Goal: Register for event/course

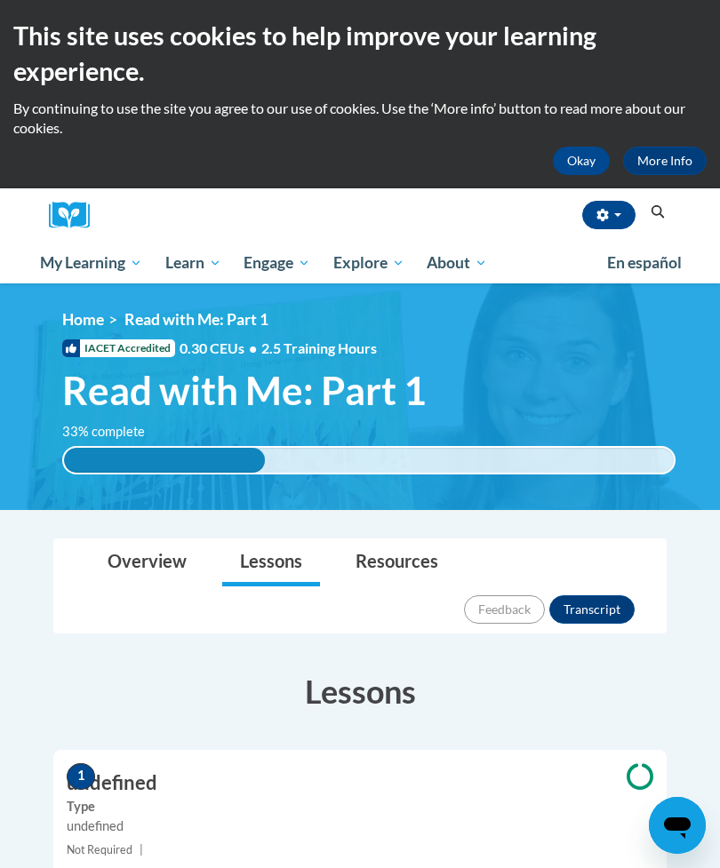
click at [616, 218] on button "button" at bounding box center [608, 215] width 53 height 28
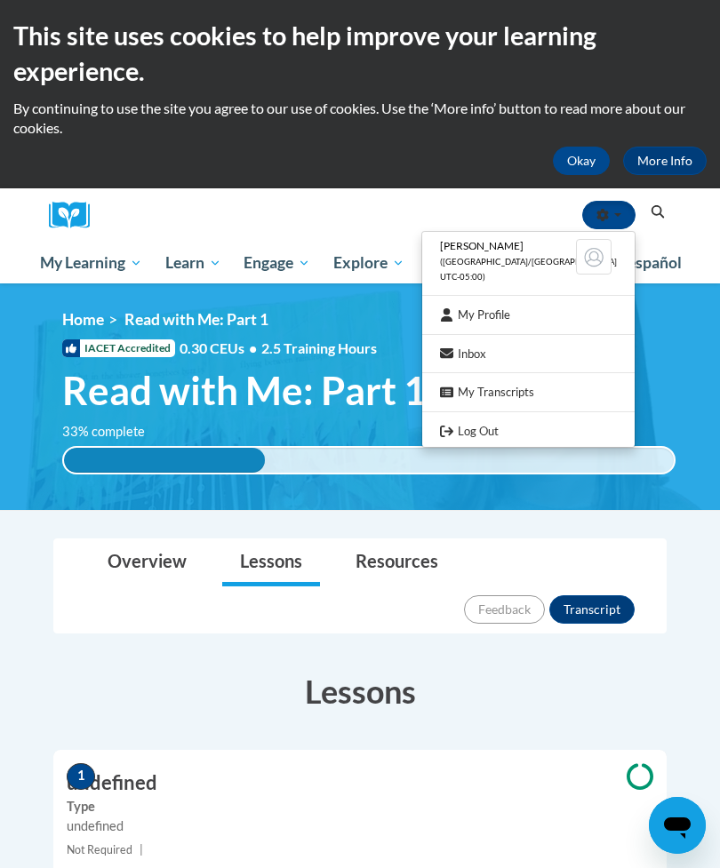
click at [528, 423] on link "Log Out" at bounding box center [528, 431] width 212 height 22
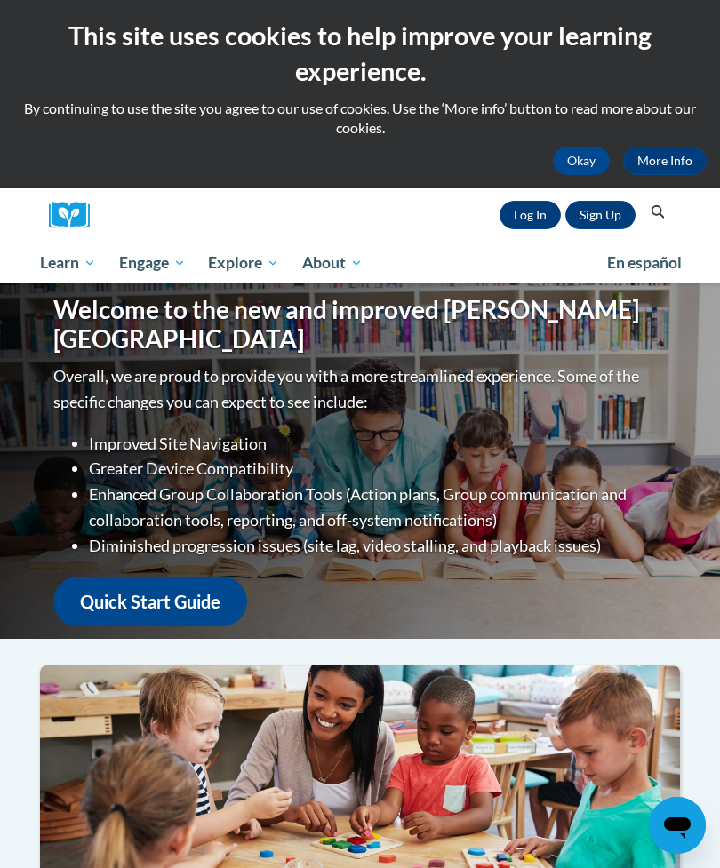
click at [541, 215] on link "Log In" at bounding box center [530, 215] width 61 height 28
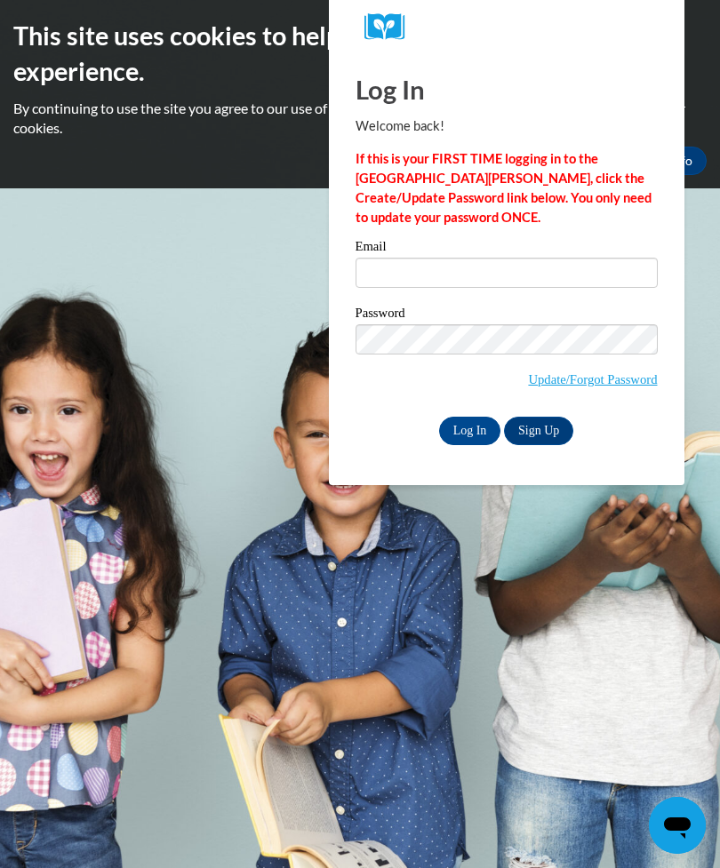
click at [548, 431] on link "Sign Up" at bounding box center [538, 431] width 69 height 28
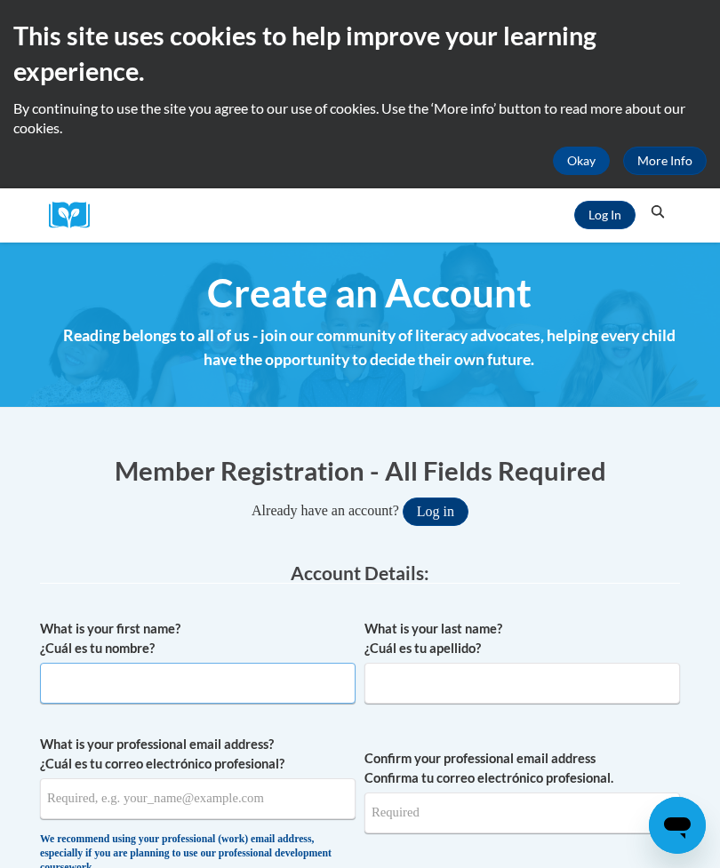
click at [219, 686] on input "What is your first name? ¿Cuál es tu nombre?" at bounding box center [198, 683] width 316 height 41
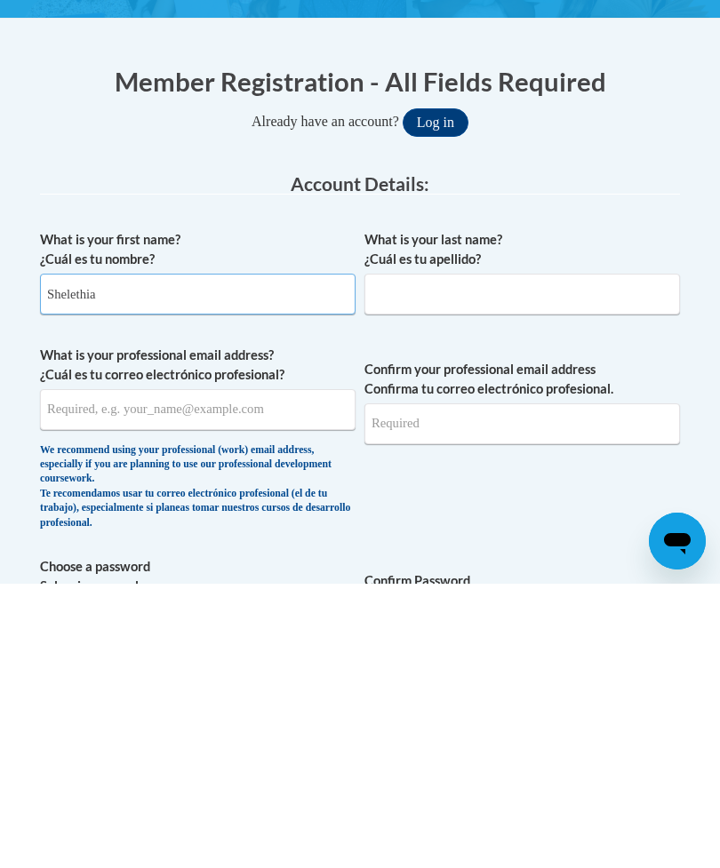
type input "Shelethia"
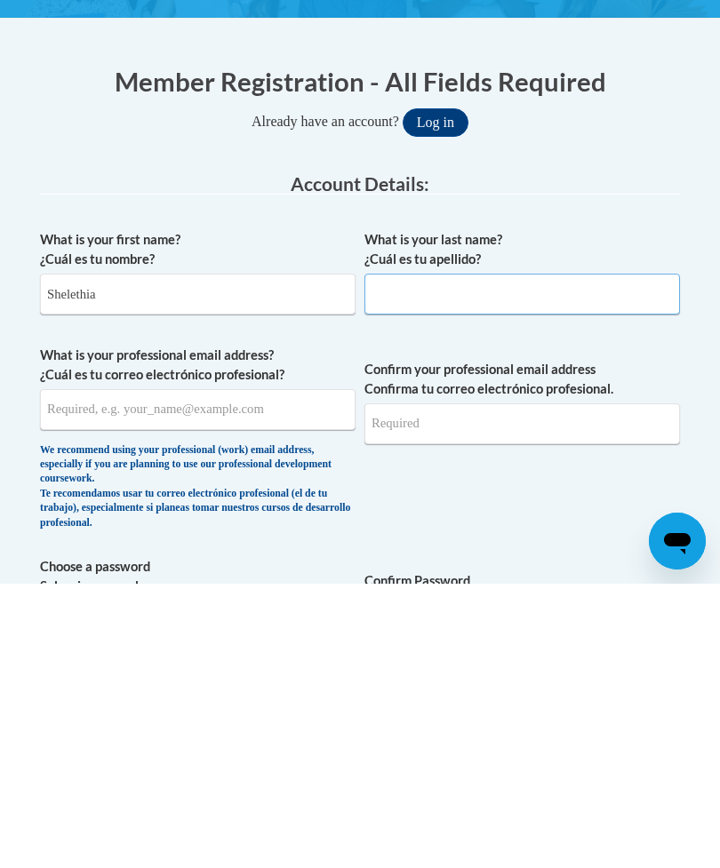
click at [452, 558] on input "What is your last name? ¿Cuál es tu apellido?" at bounding box center [522, 578] width 316 height 41
type input "McCalip"
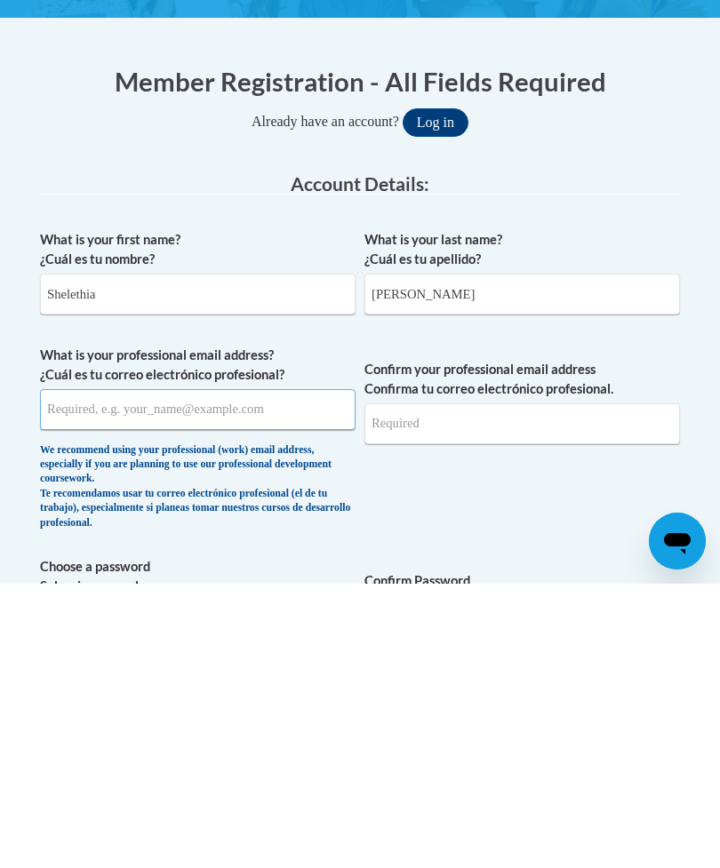
click at [240, 674] on input "What is your professional email address? ¿Cuál es tu correo electrónico profesi…" at bounding box center [198, 694] width 316 height 41
type input "symccalip@yahoo.com"
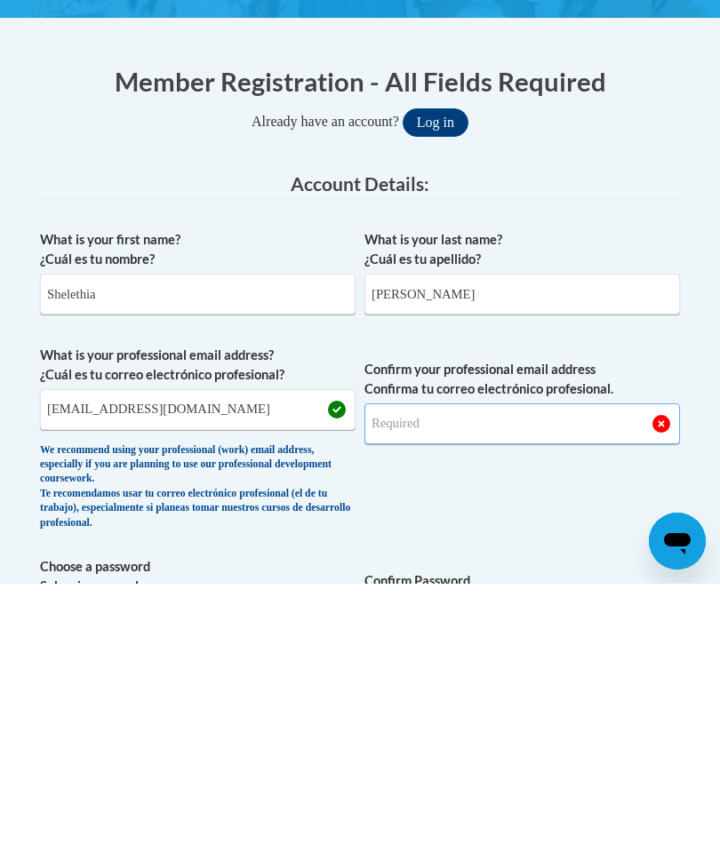
click at [482, 688] on input "Confirm your professional email address Confirma tu correo electrónico profesio…" at bounding box center [522, 708] width 316 height 41
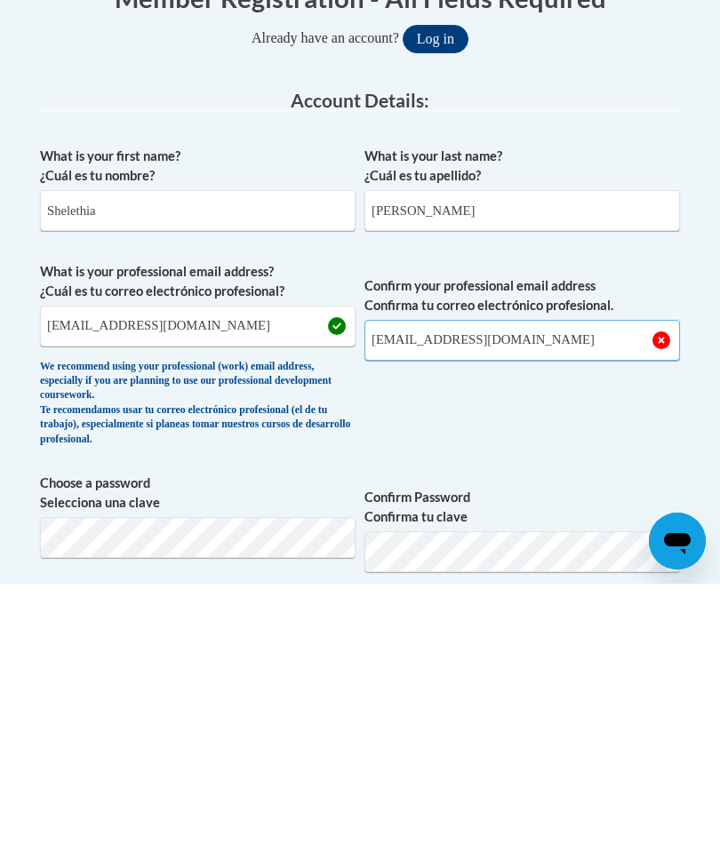
scroll to position [194, 0]
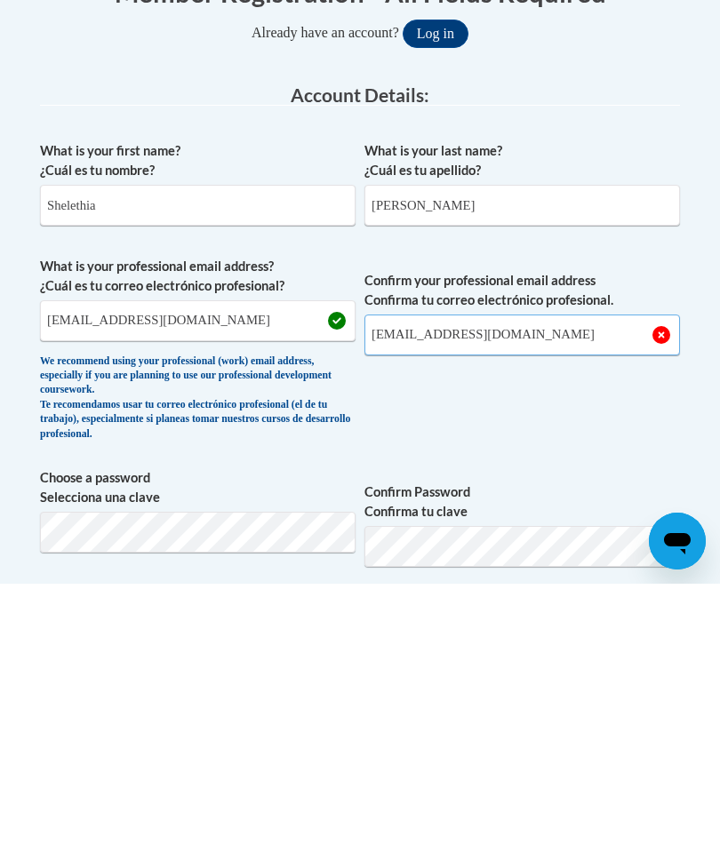
type input "symccalip@yahoo.com"
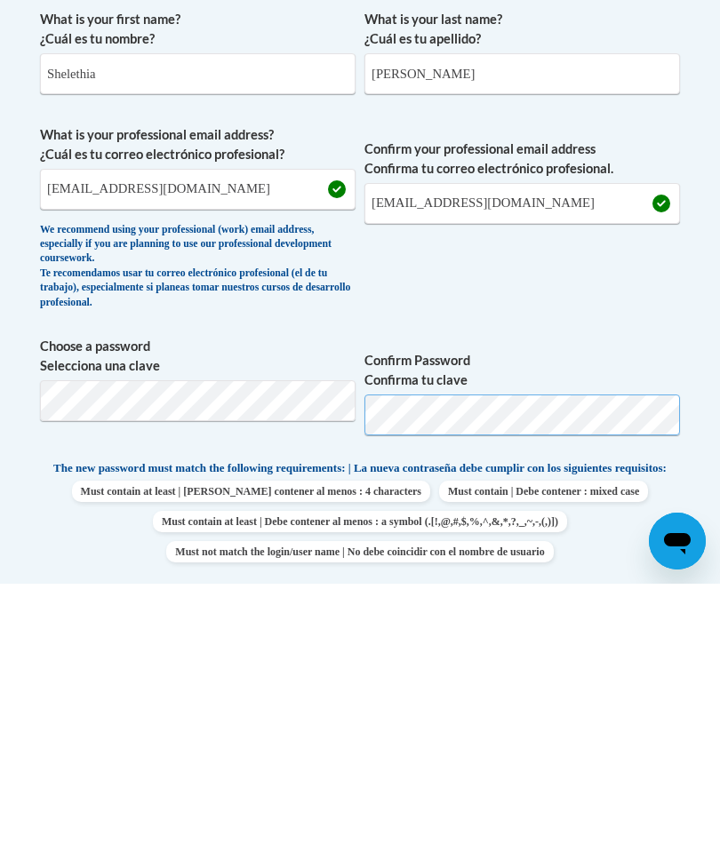
scroll to position [332, 0]
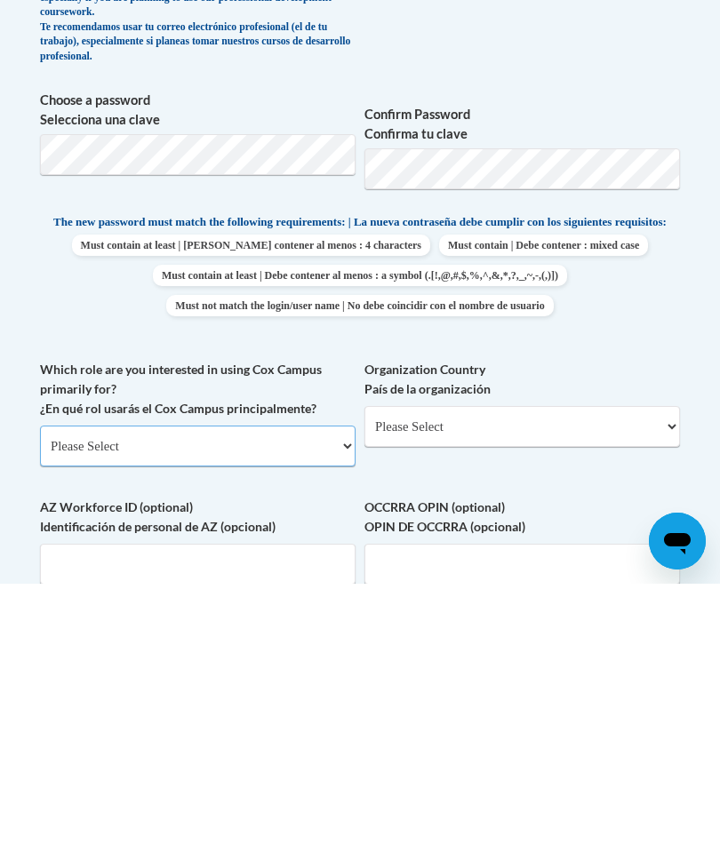
click at [294, 710] on select "Please Select College/University | Colegio/Universidad Community/Nonprofit Part…" at bounding box center [198, 730] width 316 height 41
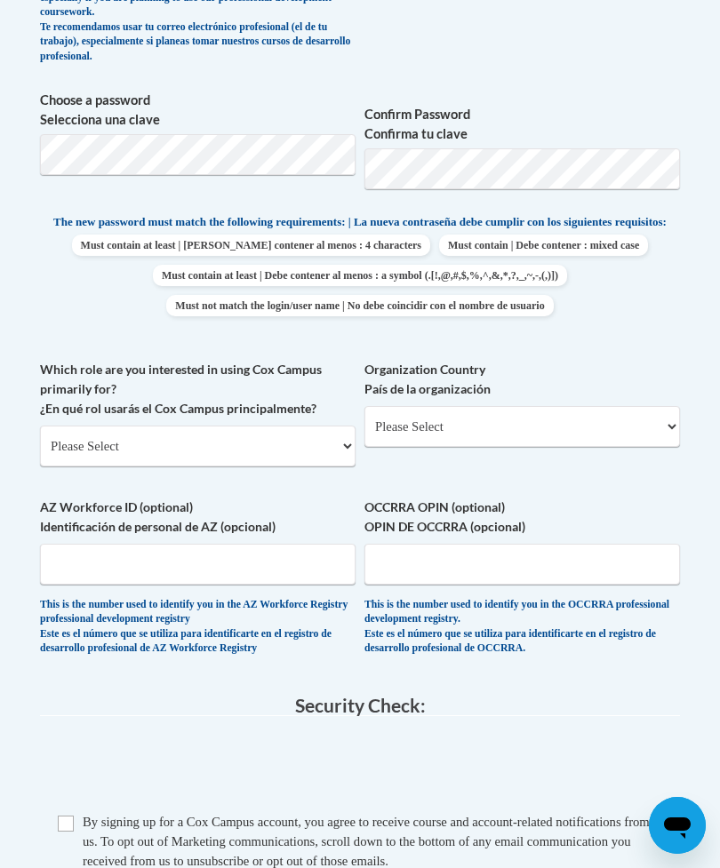
click at [708, 487] on body "This site uses cookies to help improve your learning experience. By continuing …" at bounding box center [360, 469] width 720 height 2651
click at [318, 439] on select "Please Select College/University | Colegio/Universidad Community/Nonprofit Part…" at bounding box center [198, 446] width 316 height 41
select select "fbf2d438-af2f-41f8-98f1-81c410e29de3"
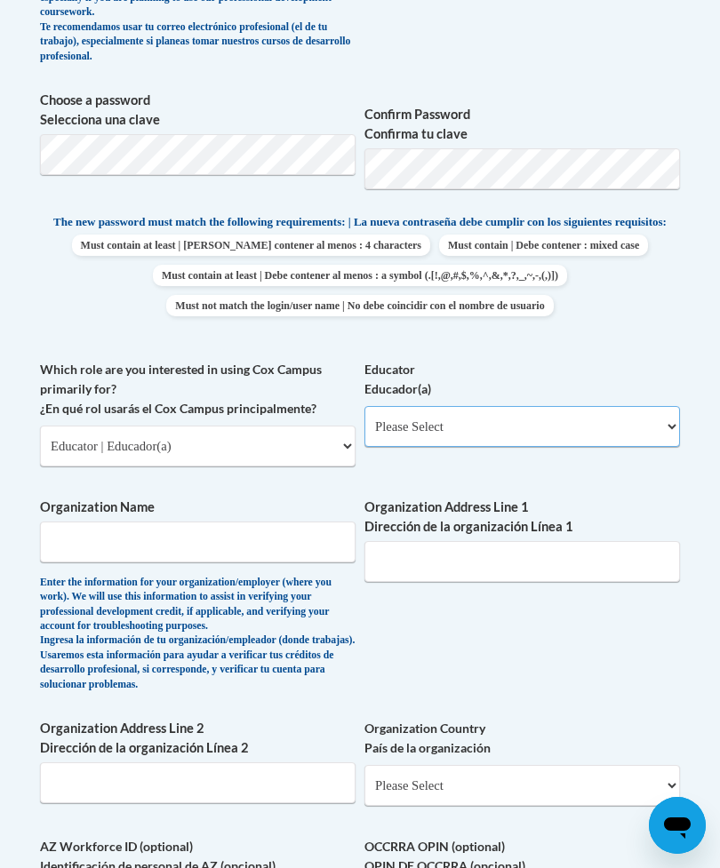
click at [518, 415] on select "Please Select Early Learning/Daycare Teacher/Family Home Care Provider | Maestr…" at bounding box center [522, 426] width 316 height 41
select select "5e2af403-4f2c-4e49-a02f-103e55d7b75b"
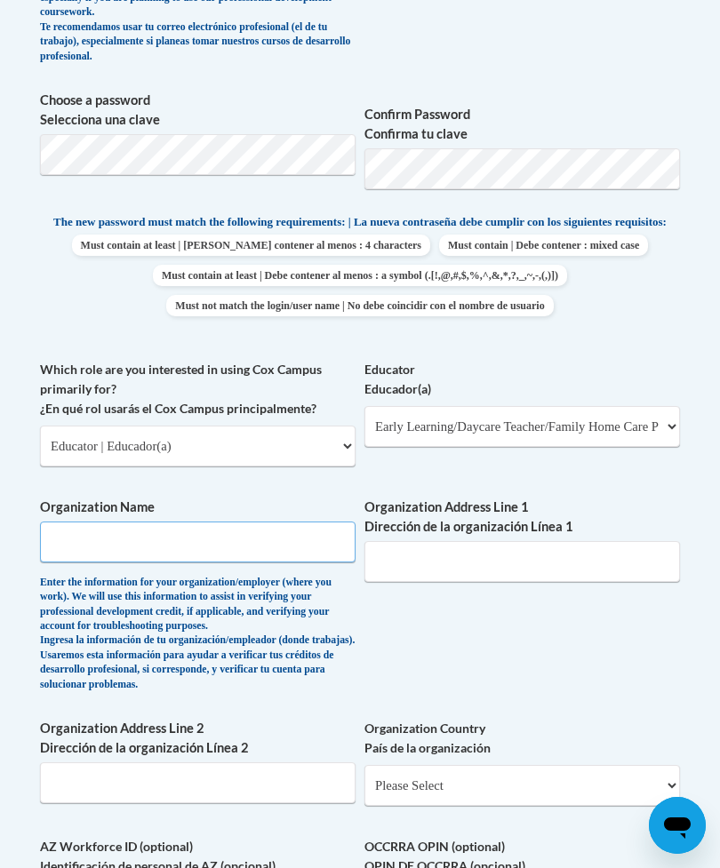
click at [257, 522] on input "Organization Name" at bounding box center [198, 542] width 316 height 41
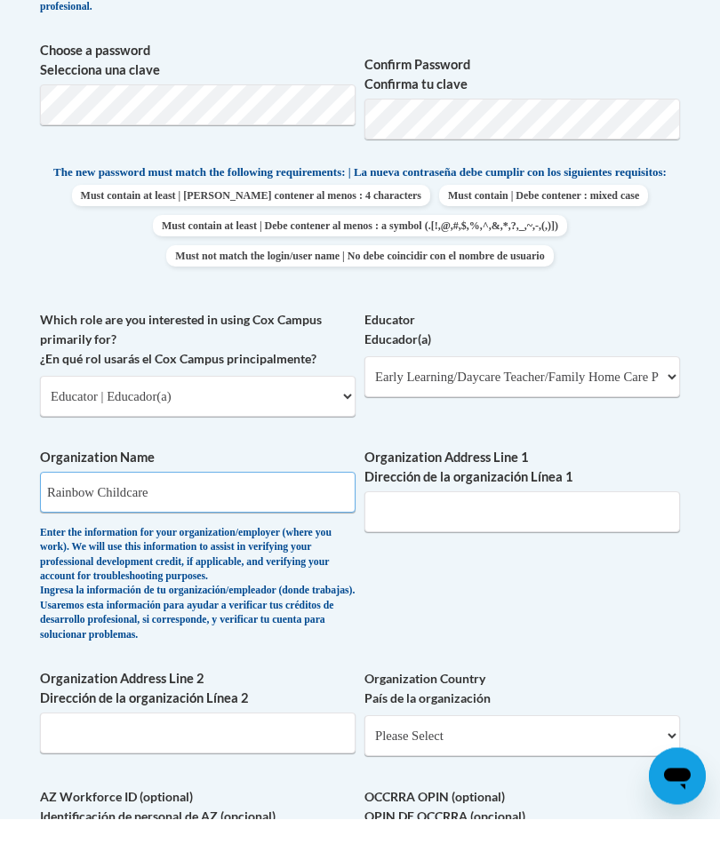
type input "Rainbow Childcare"
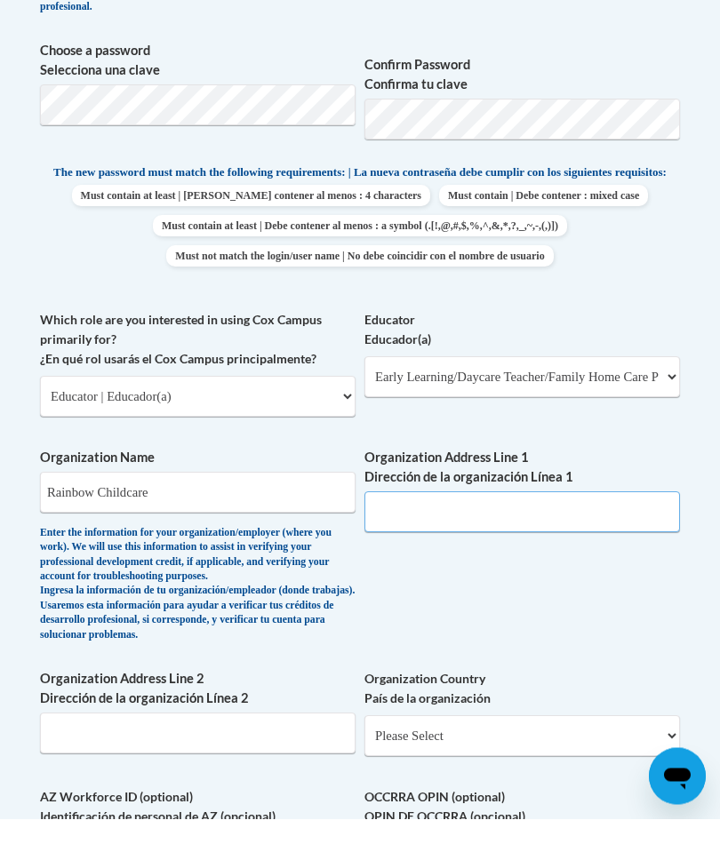
click at [488, 541] on input "Organization Address Line 1 Dirección de la organización Línea 1" at bounding box center [522, 561] width 316 height 41
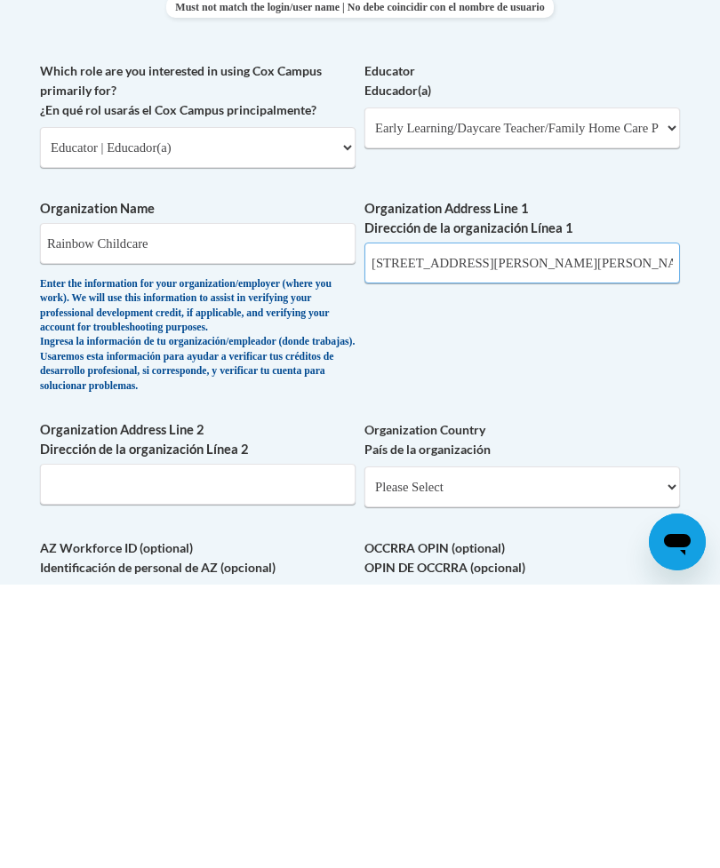
type input "293 McCullough Mckin Rd"
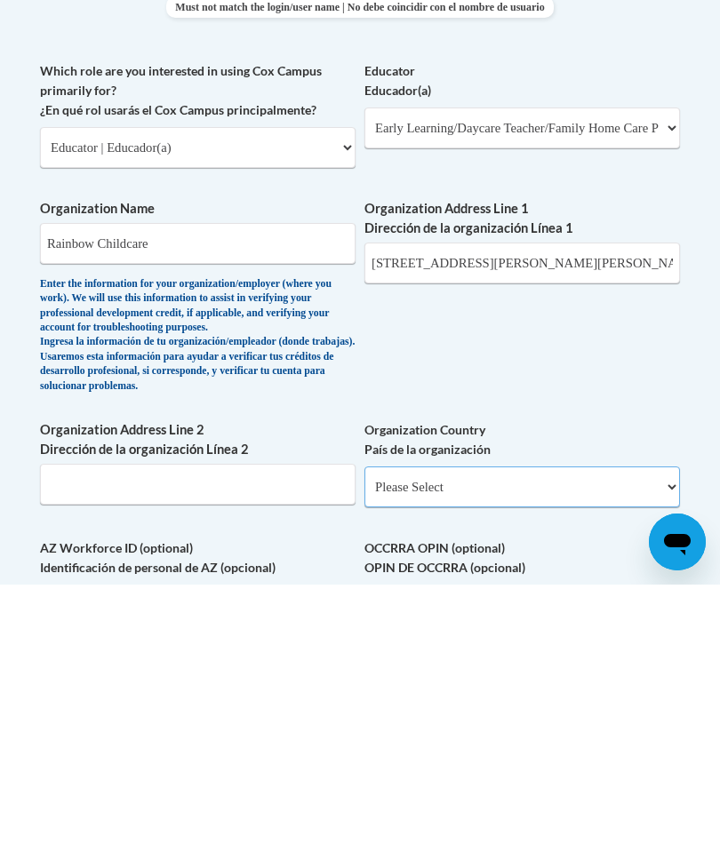
click at [478, 750] on select "Please Select United States | Estados Unidos Outside of the United States | Fue…" at bounding box center [522, 770] width 316 height 41
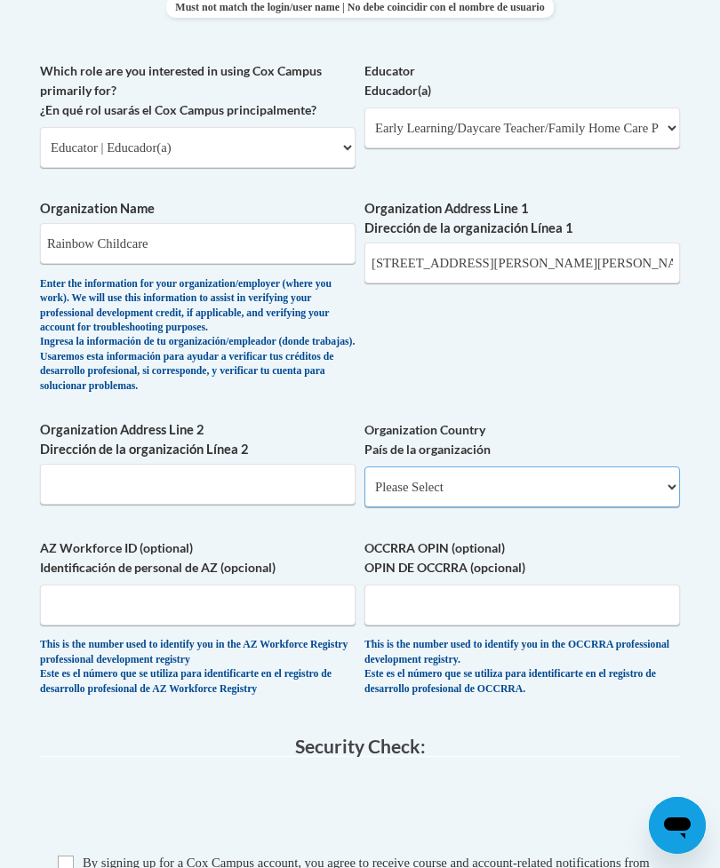
select select "ad49bcad-a171-4b2e-b99c-48b446064914"
select select
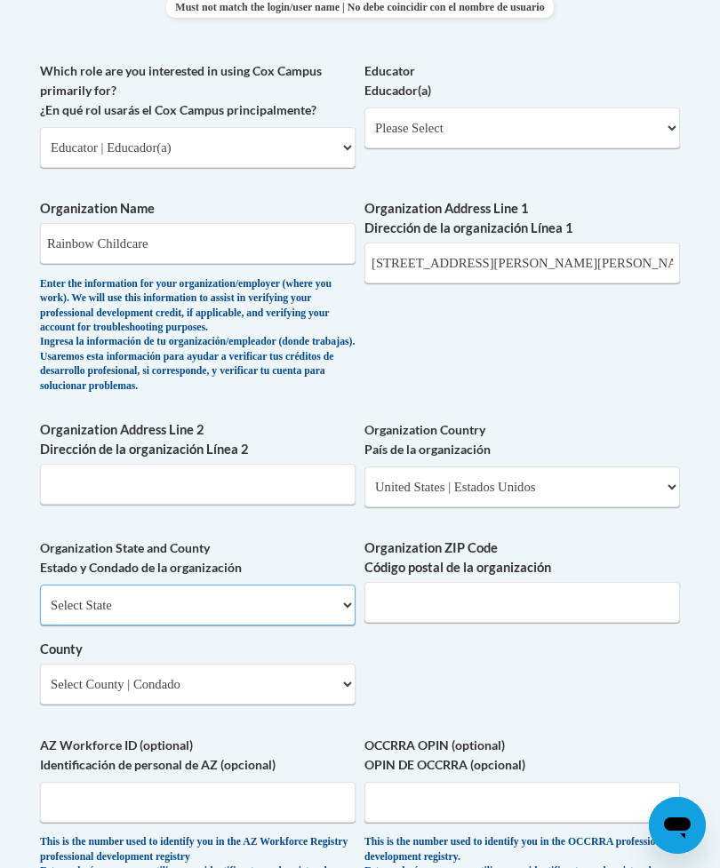
click at [225, 588] on select "Select State Alabama Alaska Arizona Arkansas California Colorado Connecticut De…" at bounding box center [198, 605] width 316 height 41
select select "Mississippi"
click at [441, 582] on input "Organization ZIP Code Código postal de la organización" at bounding box center [522, 602] width 316 height 41
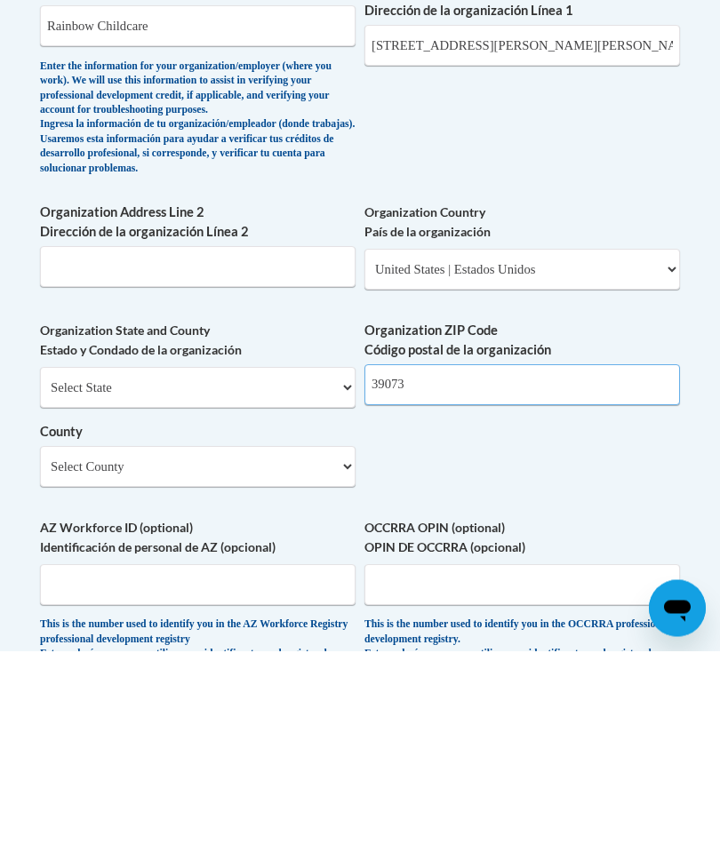
type input "39073"
click at [292, 664] on select "Select County Adams Alcorn Amite Attala Benton Bolivar Calhoun Carroll Chickasa…" at bounding box center [198, 684] width 316 height 41
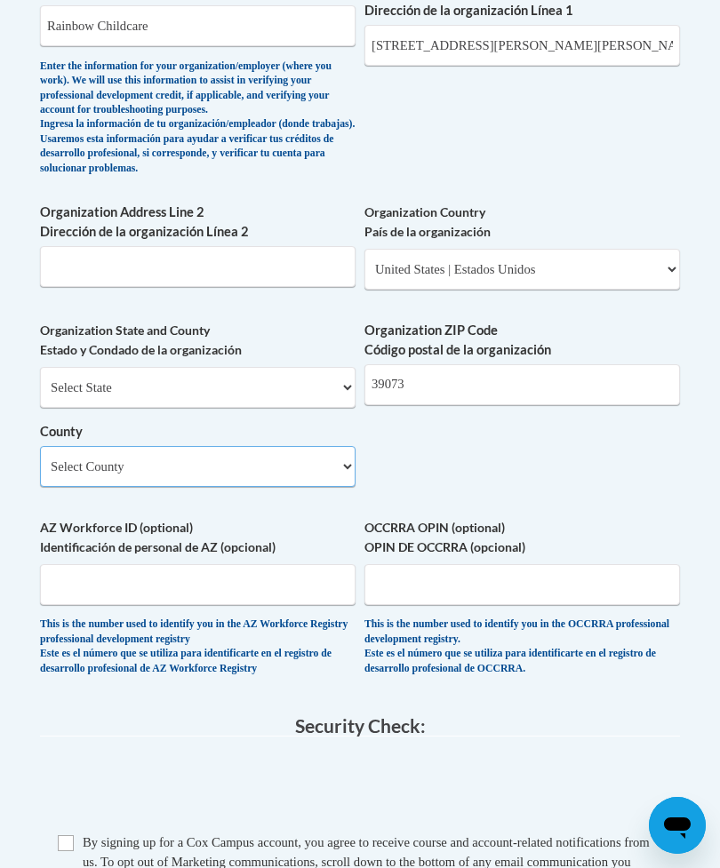
select select "Rankin"
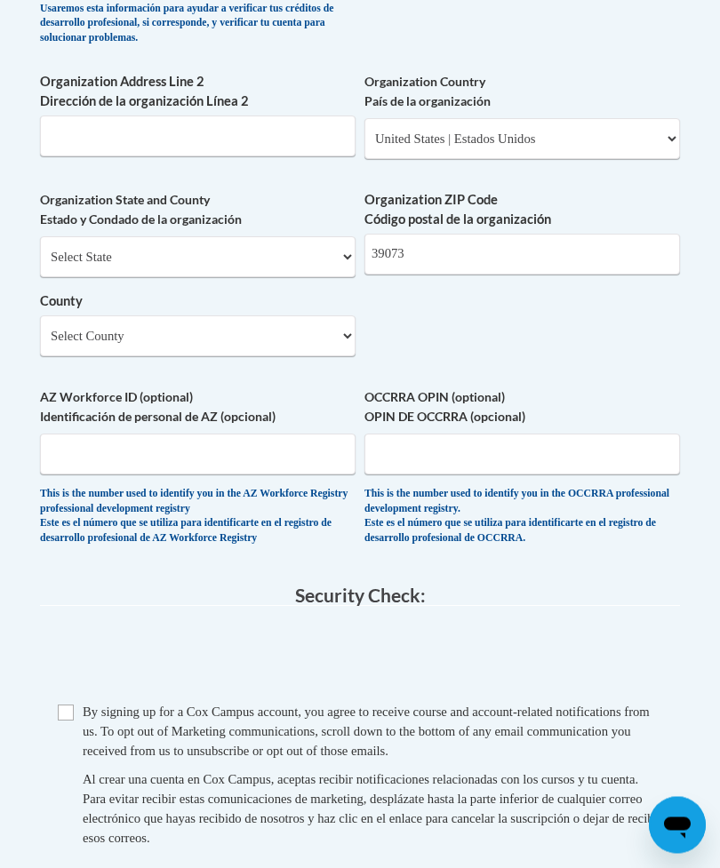
scroll to position [1503, 0]
click at [59, 705] on input "Checkbox" at bounding box center [66, 713] width 16 height 16
checkbox input "true"
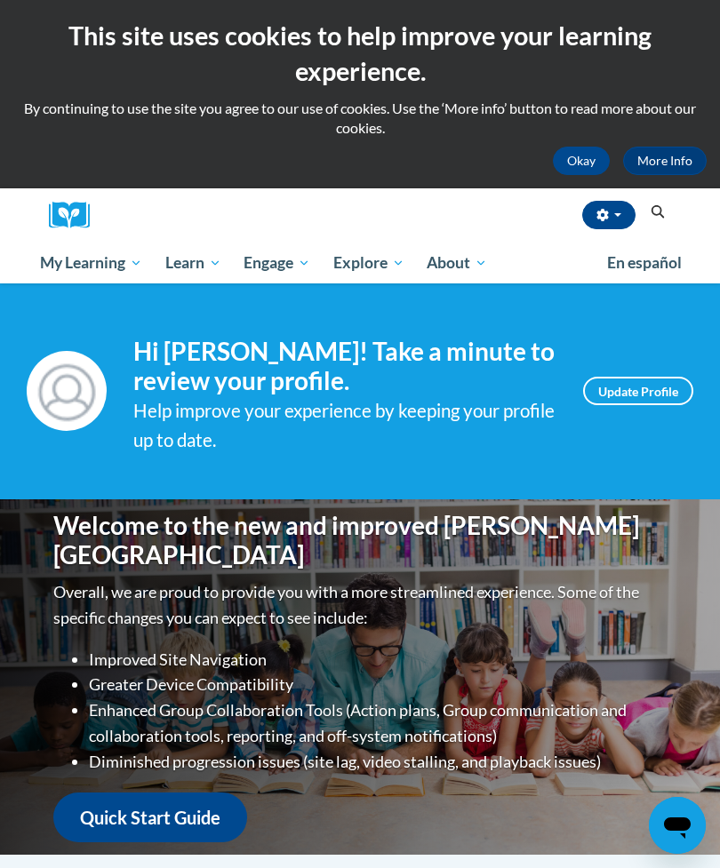
click at [0, 0] on link "My Course Progress" at bounding box center [0, 0] width 0 height 0
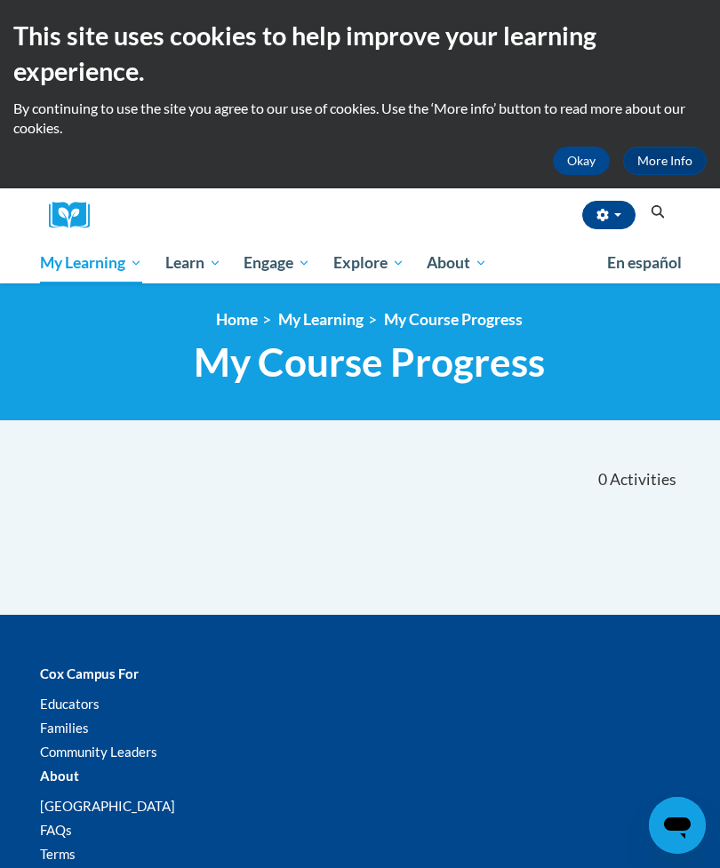
click at [0, 0] on link "PK-5 Structured Literacy Program" at bounding box center [0, 0] width 0 height 0
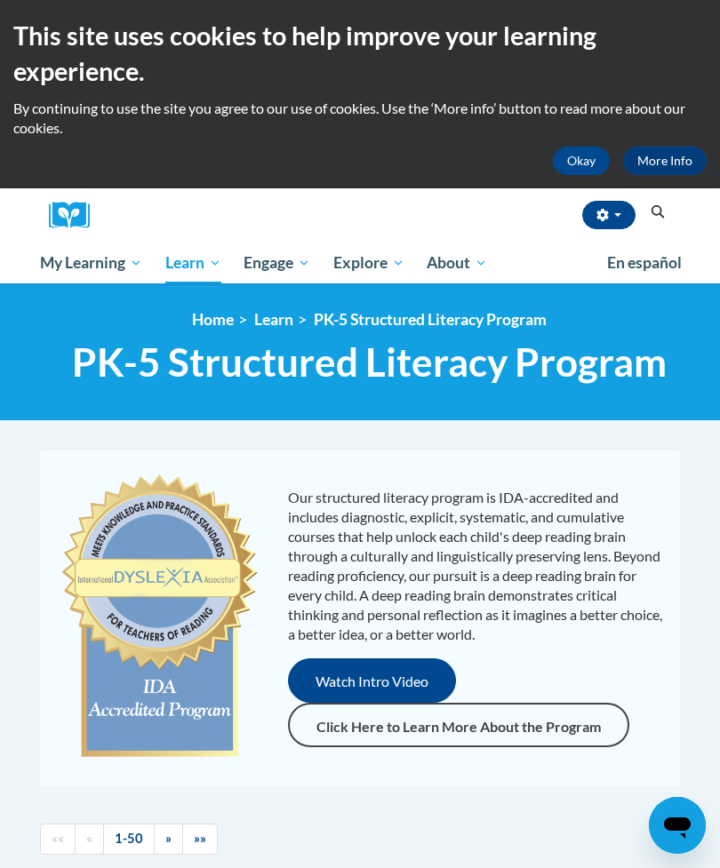
click at [0, 0] on span "Early Care and Learning" at bounding box center [0, 0] width 0 height 0
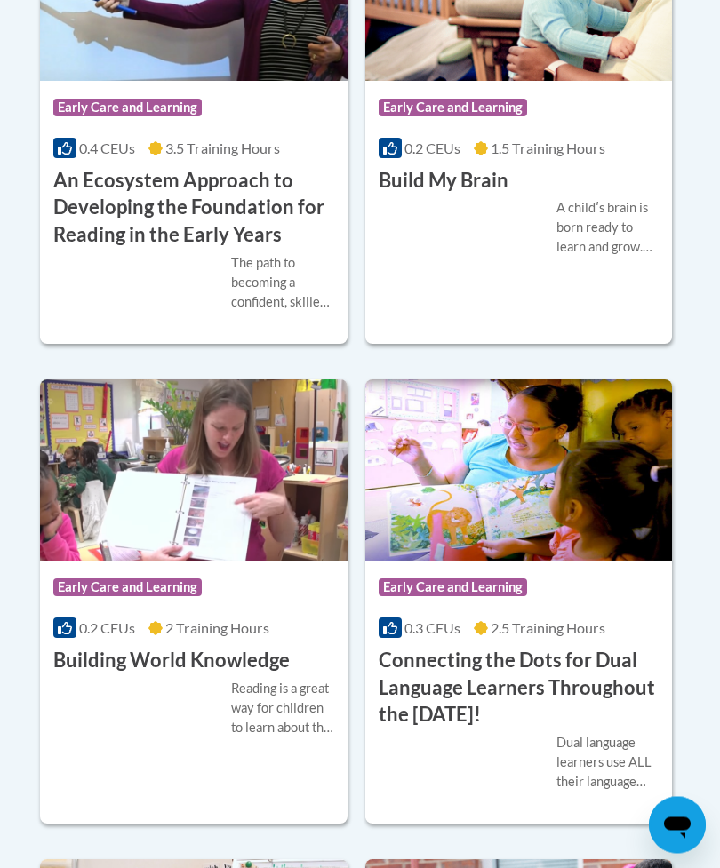
scroll to position [1387, 0]
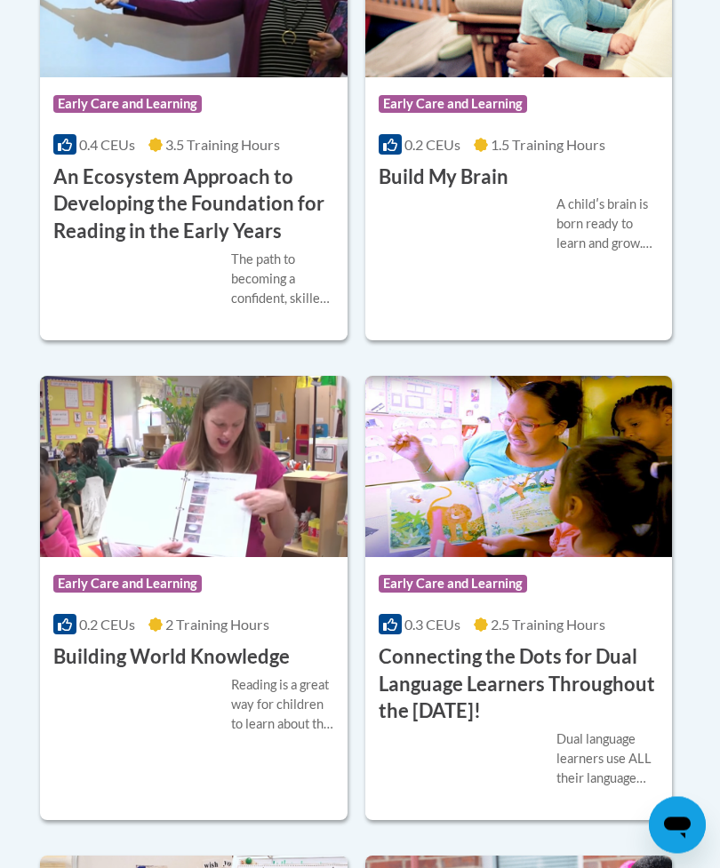
click at [600, 254] on div "A childʹs brain is born ready to learn and grow. We all have a role to play in …" at bounding box center [607, 225] width 103 height 59
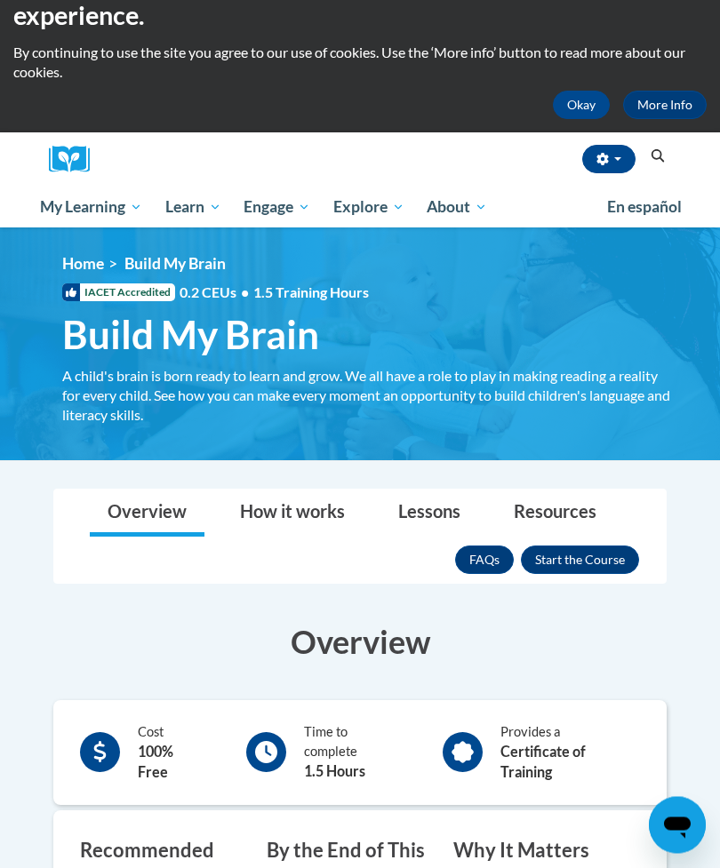
click at [587, 556] on button "Enroll" at bounding box center [580, 561] width 118 height 28
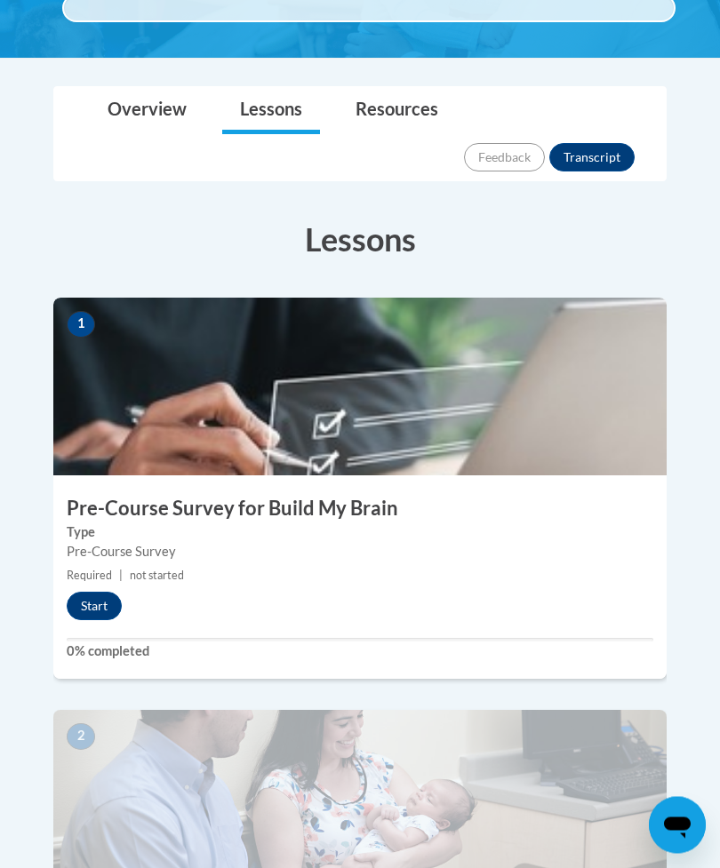
scroll to position [425, 0]
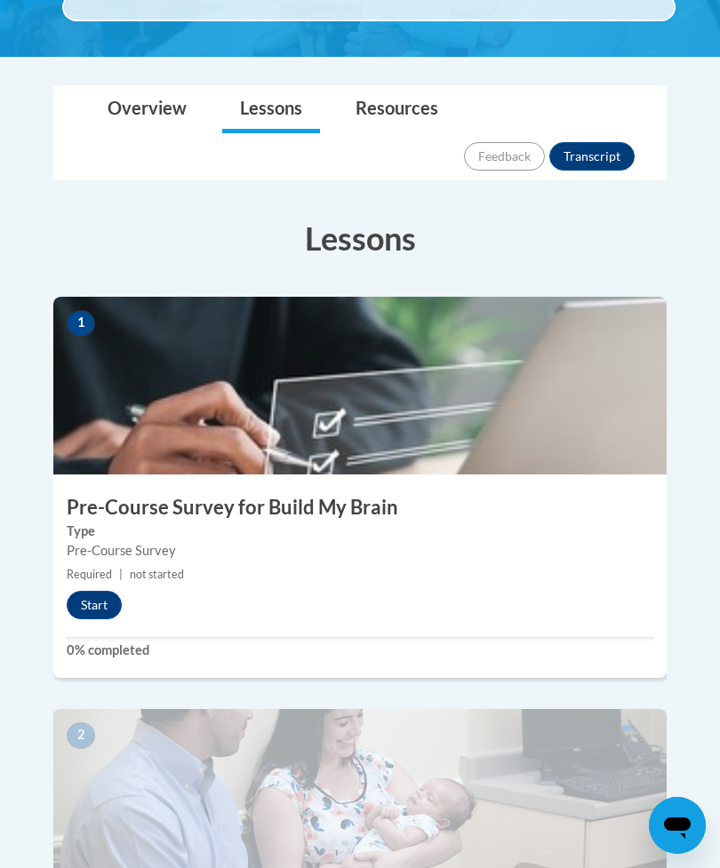
click at [107, 591] on button "Start" at bounding box center [94, 605] width 55 height 28
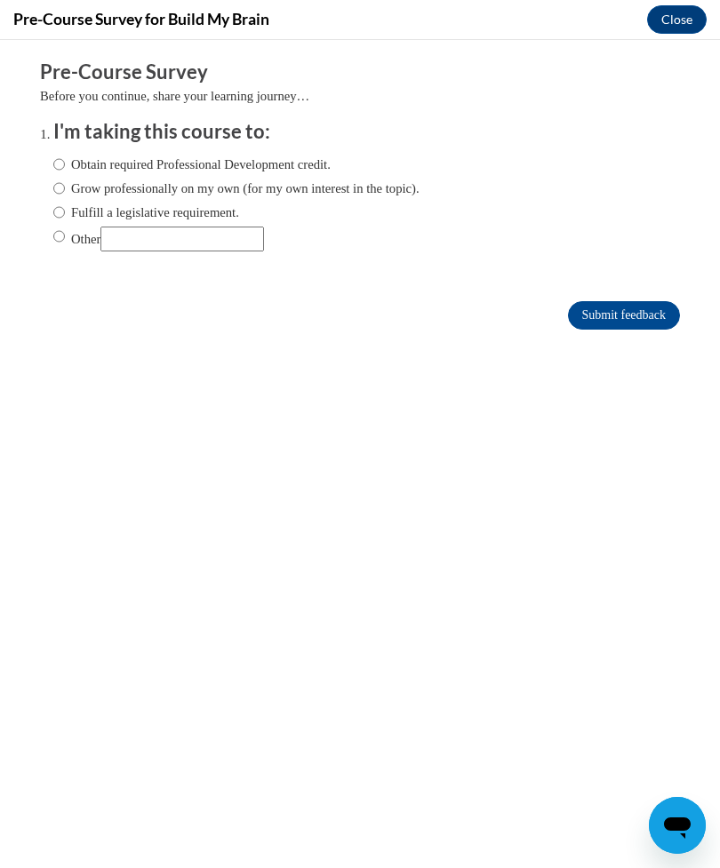
scroll to position [0, 0]
click at [157, 159] on label "Obtain required Professional Development credit." at bounding box center [191, 165] width 277 height 20
click at [65, 159] on input "Obtain required Professional Development credit." at bounding box center [59, 165] width 12 height 20
radio input "true"
click at [636, 314] on input "Submit feedback" at bounding box center [624, 315] width 112 height 28
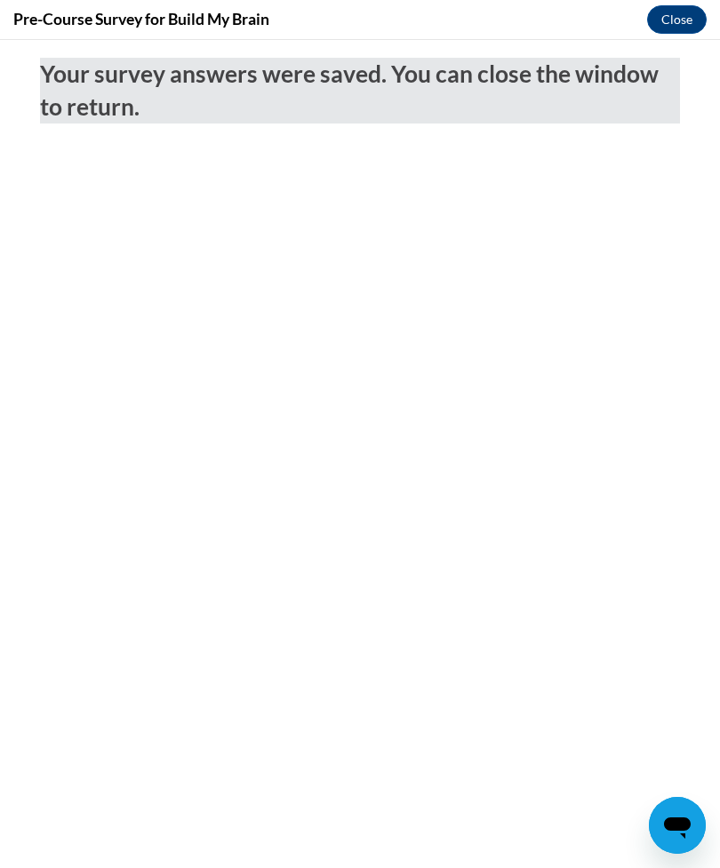
click at [669, 27] on button "Close" at bounding box center [677, 19] width 60 height 28
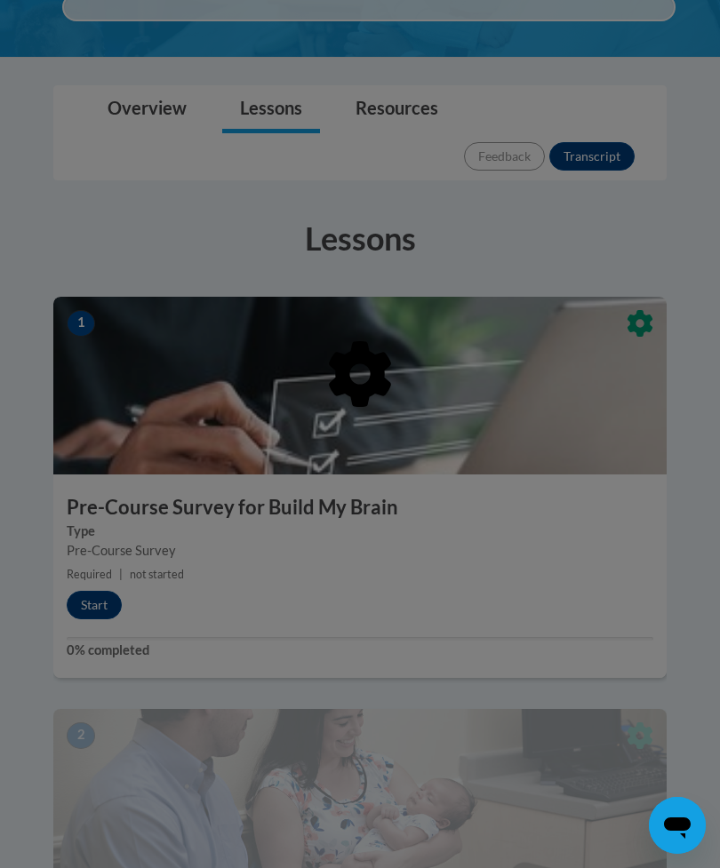
click at [94, 551] on div at bounding box center [359, 466] width 613 height 338
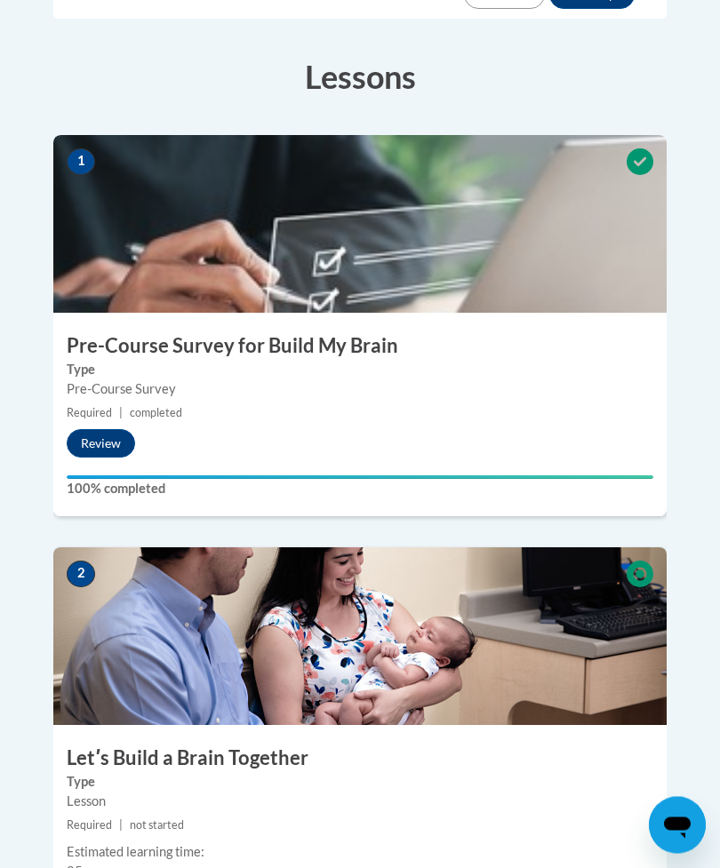
scroll to position [587, 0]
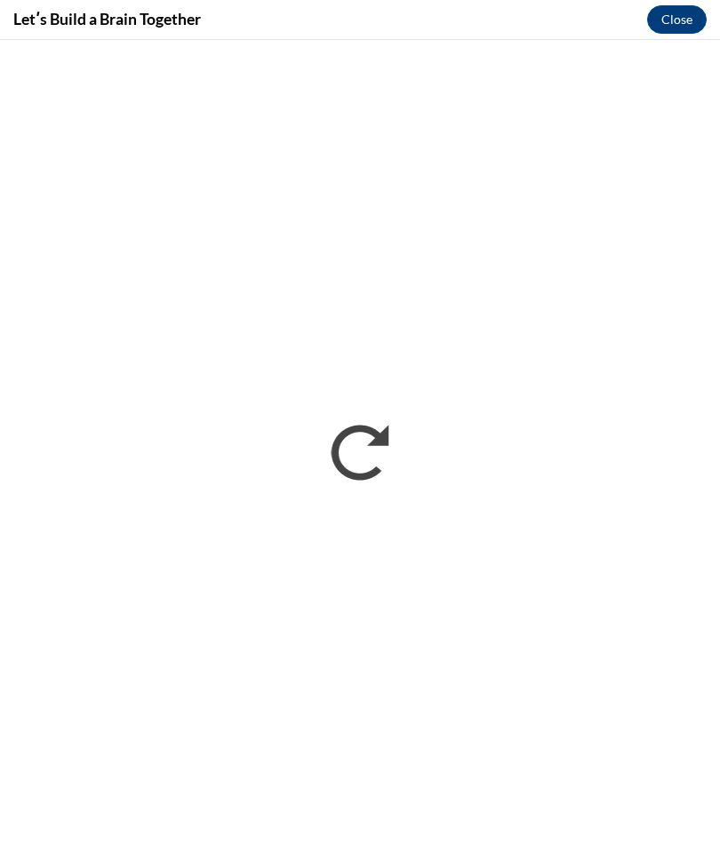
scroll to position [586, 0]
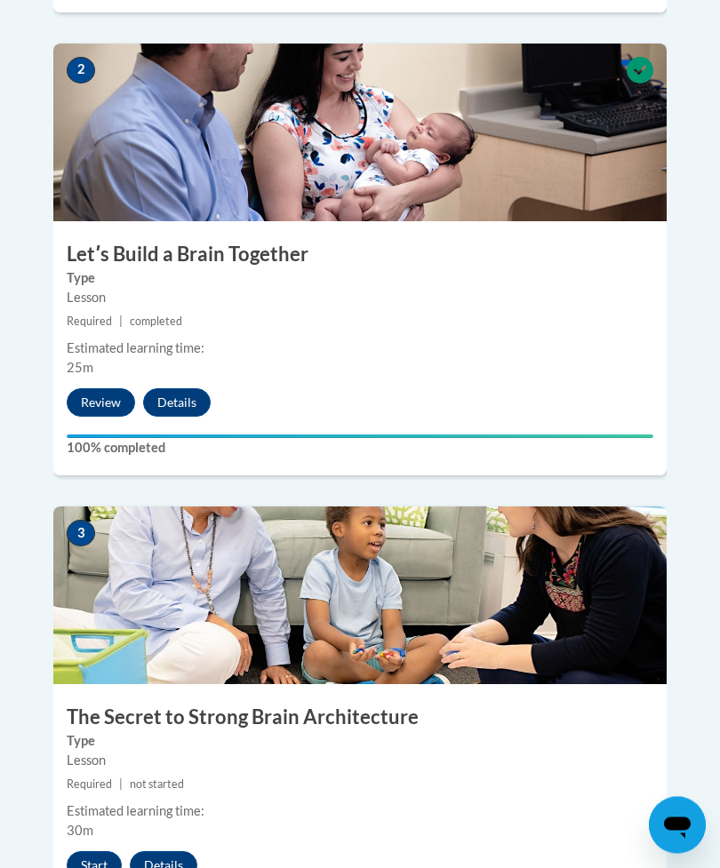
scroll to position [1091, 0]
click at [98, 852] on button "Start" at bounding box center [94, 866] width 55 height 28
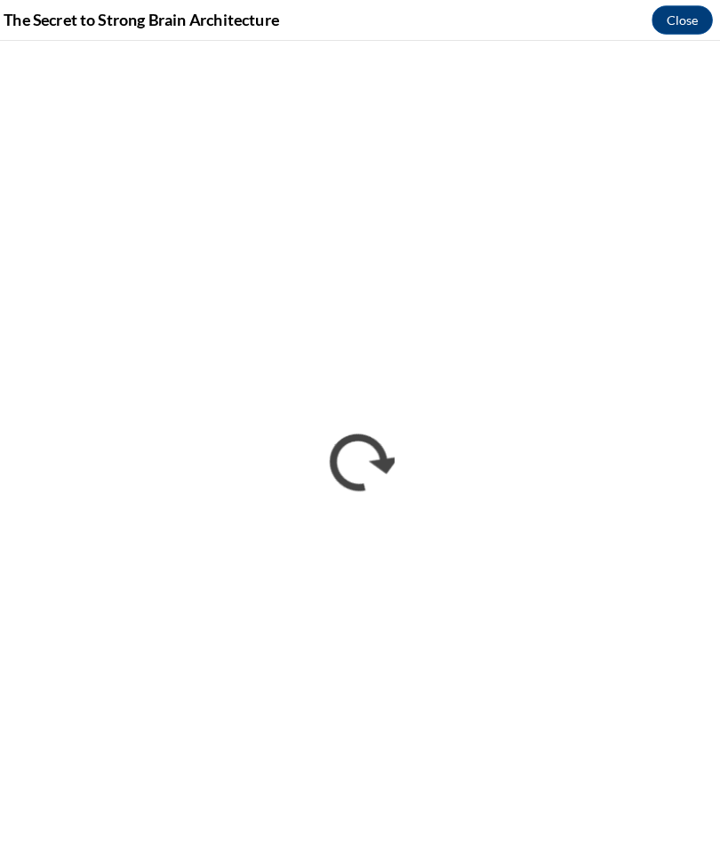
scroll to position [1105, 0]
